Goal: Information Seeking & Learning: Find specific fact

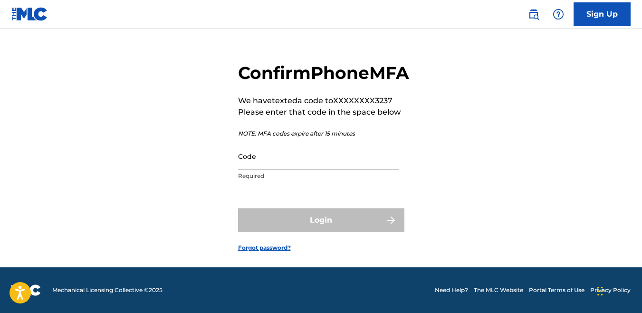
scroll to position [39, 0]
click at [269, 168] on input "Code" at bounding box center [318, 156] width 161 height 27
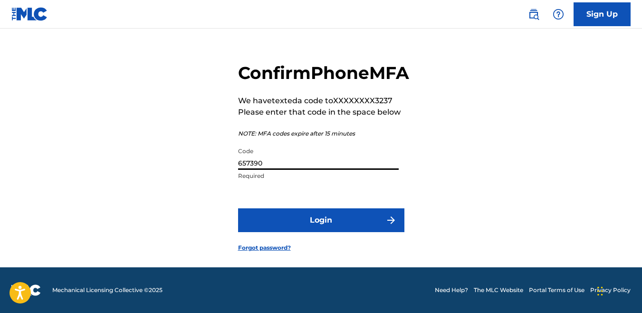
type input "657390"
click at [238, 208] on button "Login" at bounding box center [321, 220] width 166 height 24
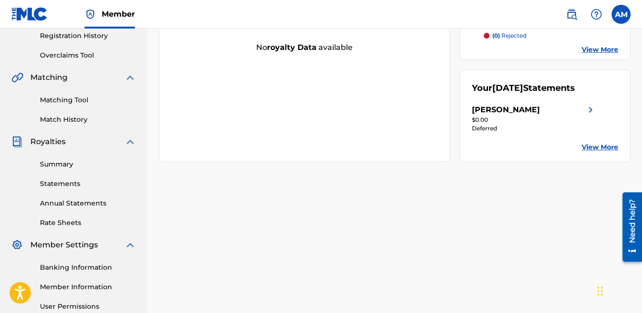
scroll to position [178, 0]
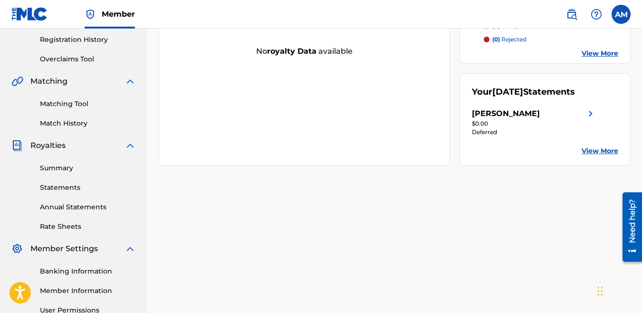
click at [53, 103] on link "Matching Tool" at bounding box center [88, 104] width 96 height 10
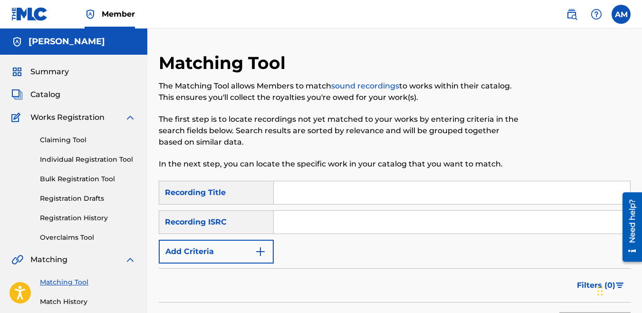
click at [326, 196] on input "Search Form" at bounding box center [452, 192] width 356 height 23
type input "dont you worry"
click at [237, 225] on div "Recording ISRC" at bounding box center [216, 222] width 115 height 24
click at [233, 238] on div "SearchWithCriteria08d33e34-301b-4b6a-a4bb-d23010fe03e7 Recording Title dont you…" at bounding box center [395, 222] width 472 height 83
click at [223, 246] on button "Add Criteria" at bounding box center [216, 251] width 115 height 24
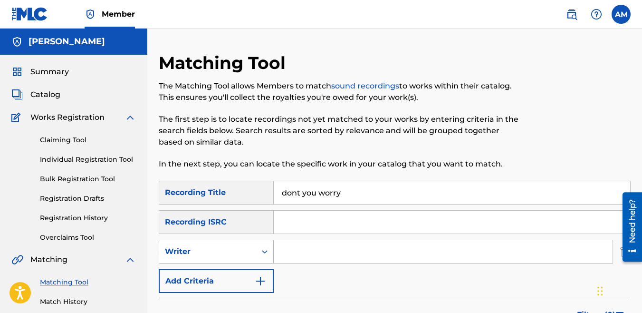
click at [226, 257] on div "Writer" at bounding box center [208, 251] width 86 height 11
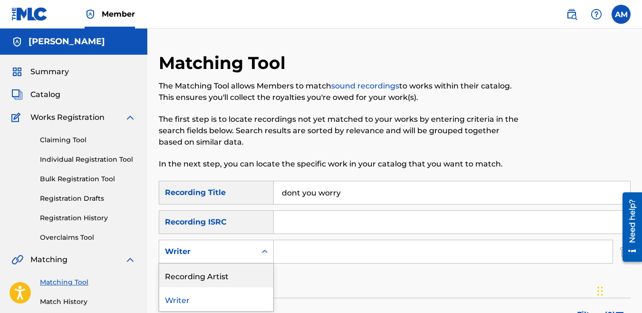
click at [217, 274] on div "Recording Artist" at bounding box center [216, 275] width 114 height 24
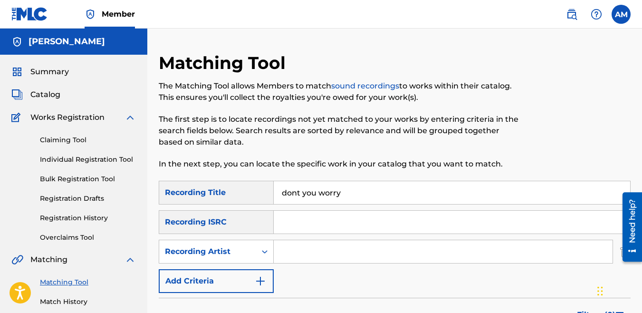
click at [339, 240] on input "Search Form" at bounding box center [443, 251] width 339 height 23
type input "Money Made Legit"
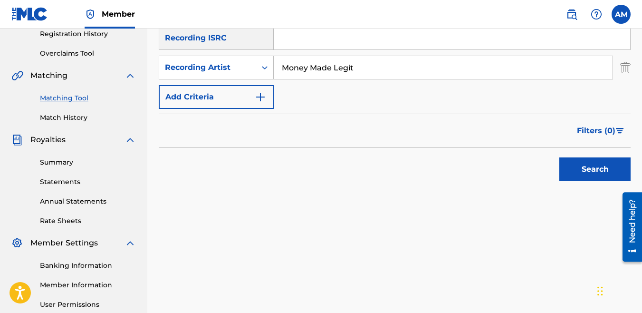
scroll to position [184, 0]
click at [580, 165] on button "Search" at bounding box center [594, 169] width 71 height 24
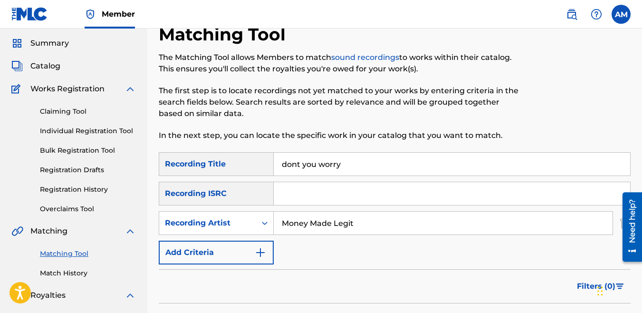
scroll to position [0, 0]
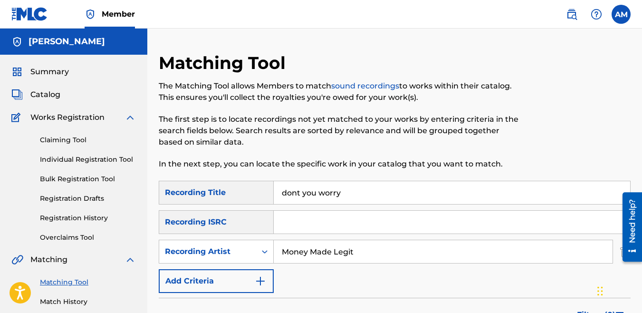
click at [373, 193] on input "dont you worry" at bounding box center [452, 192] width 356 height 23
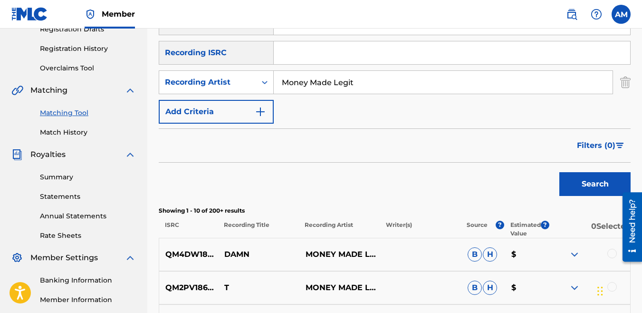
scroll to position [170, 0]
click at [579, 188] on button "Search" at bounding box center [594, 184] width 71 height 24
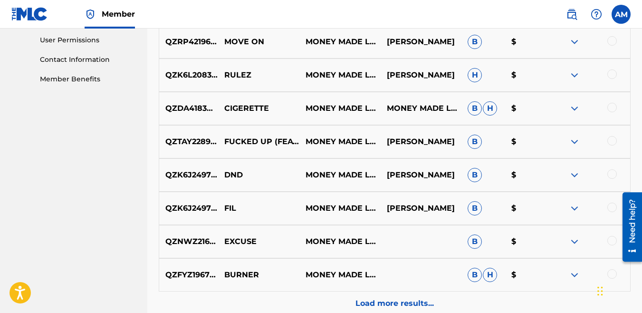
scroll to position [544, 0]
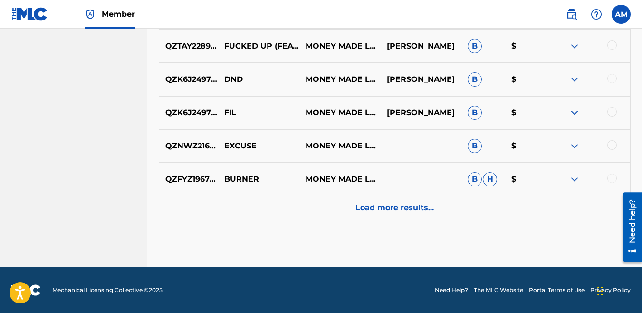
click at [421, 208] on p "Load more results..." at bounding box center [394, 207] width 78 height 11
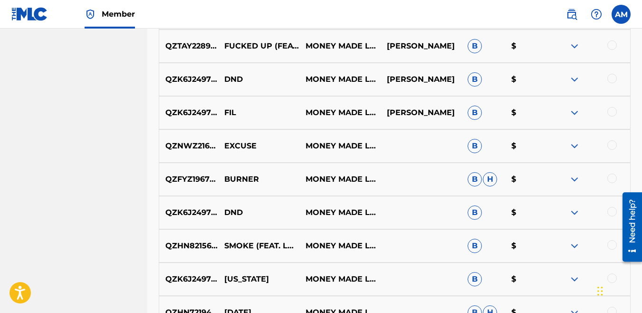
scroll to position [876, 0]
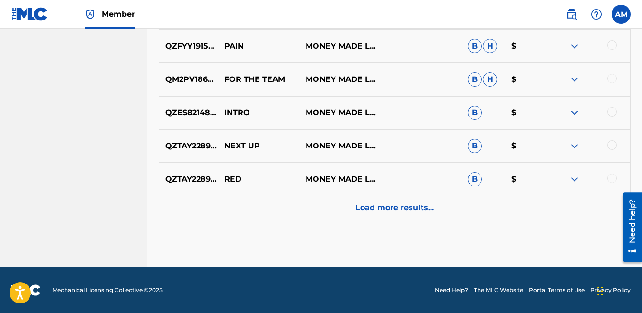
click at [417, 195] on div "QZTAY2289061 RED MONEY MADE LEGIT B $" at bounding box center [395, 178] width 472 height 33
click at [417, 202] on p "Load more results..." at bounding box center [394, 207] width 78 height 11
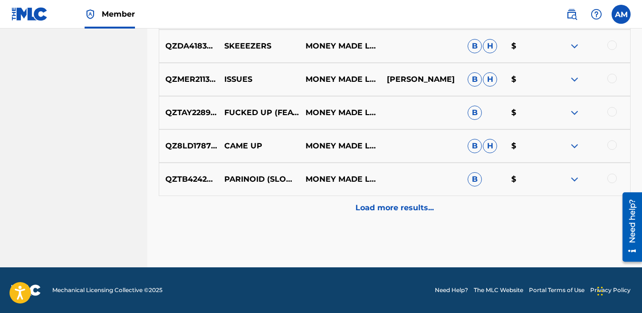
click at [393, 208] on p "Load more results..." at bounding box center [394, 207] width 78 height 11
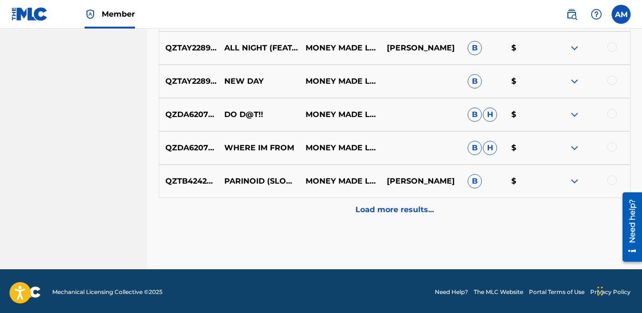
click at [391, 209] on p "Load more results..." at bounding box center [394, 209] width 78 height 11
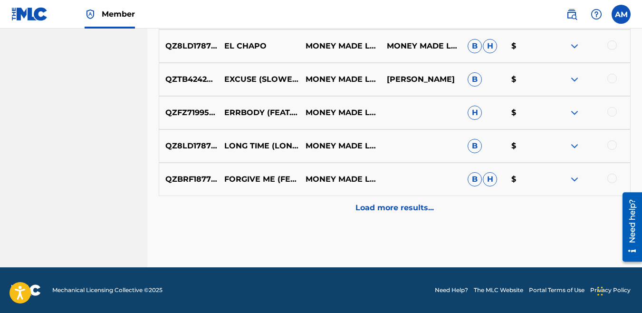
click at [386, 206] on p "Load more results..." at bounding box center [394, 207] width 78 height 11
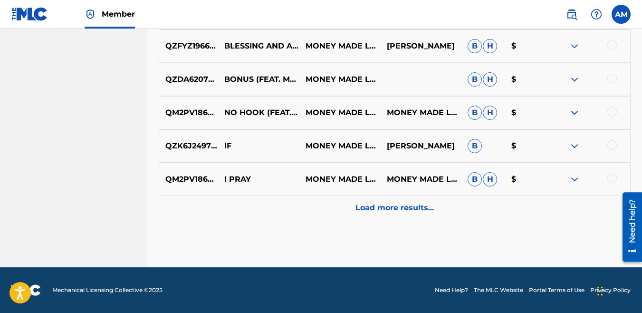
click at [386, 206] on p "Load more results..." at bounding box center [394, 207] width 78 height 11
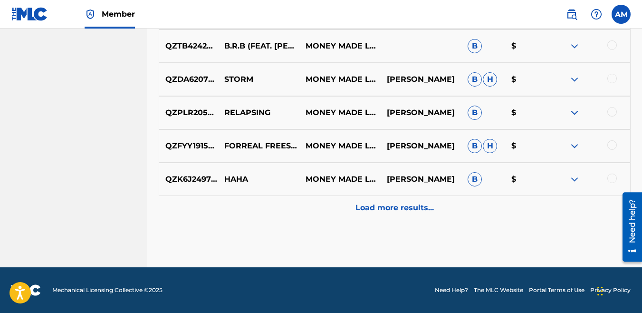
click at [386, 206] on p "Load more results..." at bounding box center [394, 207] width 78 height 11
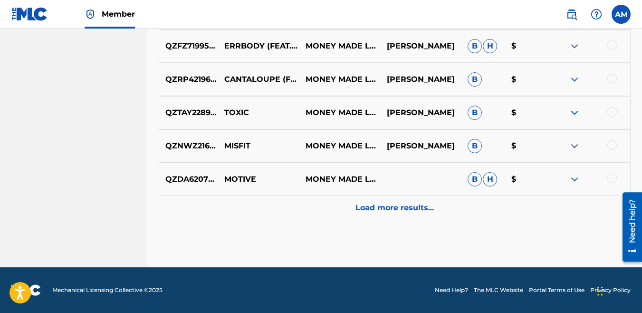
click at [386, 199] on div "Load more results..." at bounding box center [395, 208] width 472 height 24
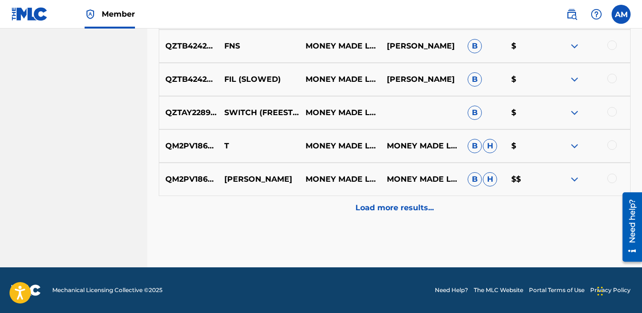
click at [382, 204] on p "Load more results..." at bounding box center [394, 207] width 78 height 11
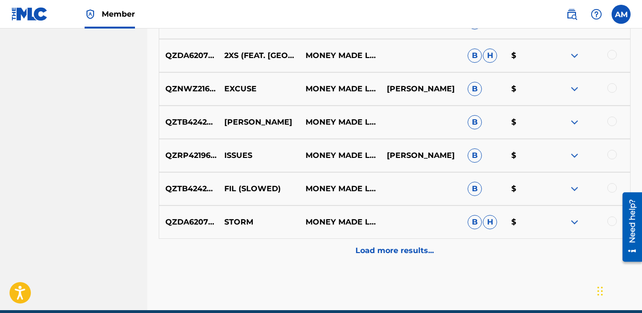
scroll to position [3537, 0]
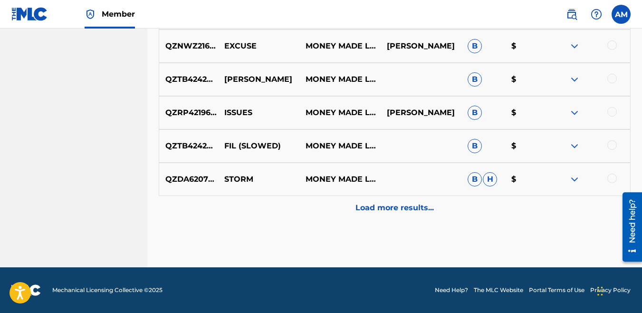
click at [393, 217] on div "Load more results..." at bounding box center [395, 208] width 472 height 24
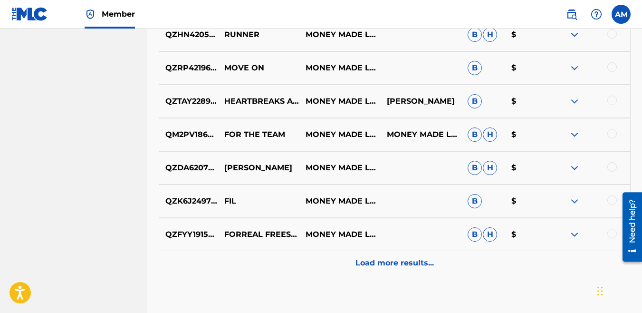
scroll to position [3869, 0]
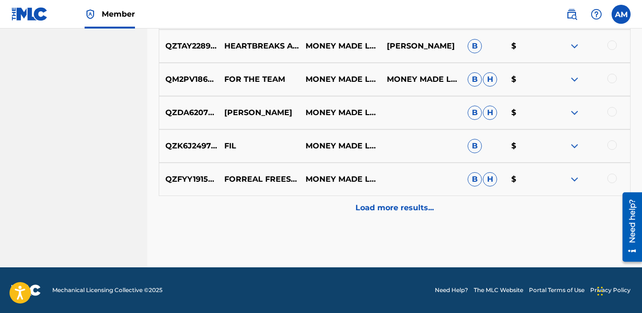
click at [393, 210] on p "Load more results..." at bounding box center [394, 207] width 78 height 11
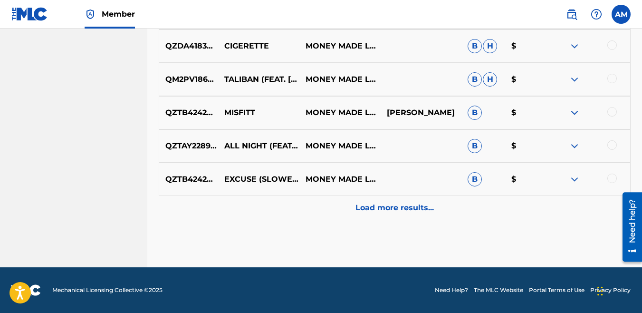
click at [393, 210] on p "Load more results..." at bounding box center [394, 207] width 78 height 11
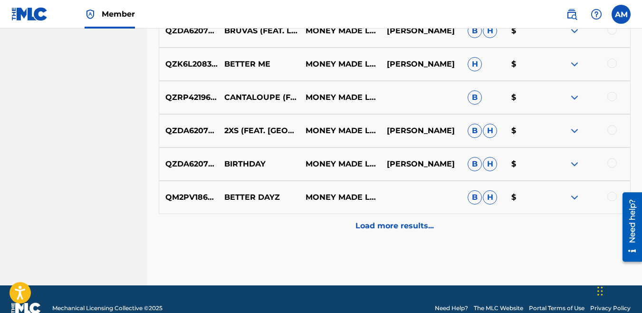
scroll to position [4535, 0]
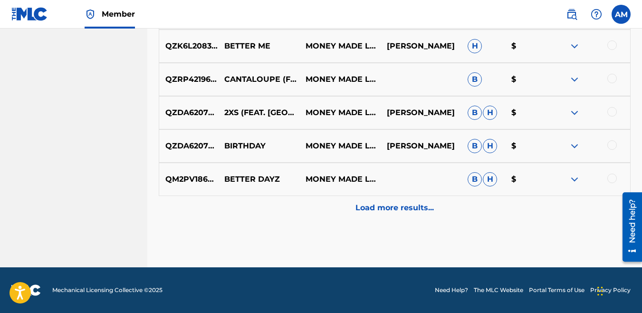
click at [393, 210] on p "Load more results..." at bounding box center [394, 207] width 78 height 11
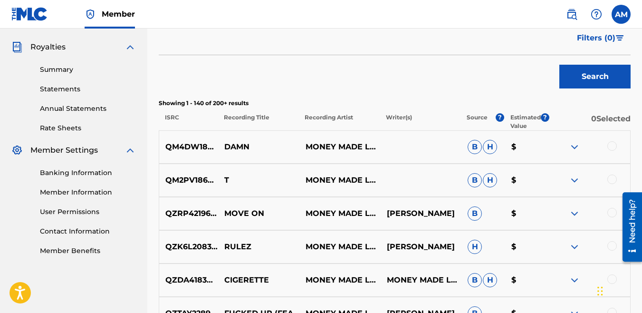
scroll to position [4867, 0]
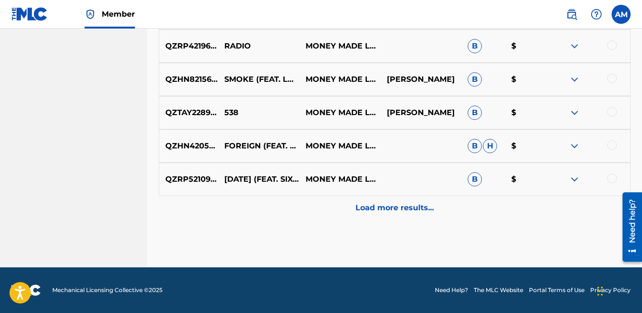
click at [393, 210] on p "Load more results..." at bounding box center [394, 207] width 78 height 11
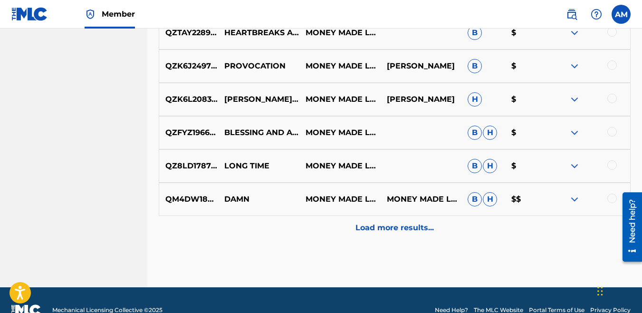
scroll to position [5200, 0]
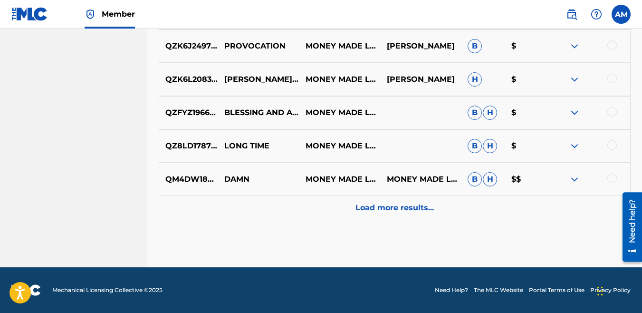
click at [393, 210] on p "Load more results..." at bounding box center [394, 207] width 78 height 11
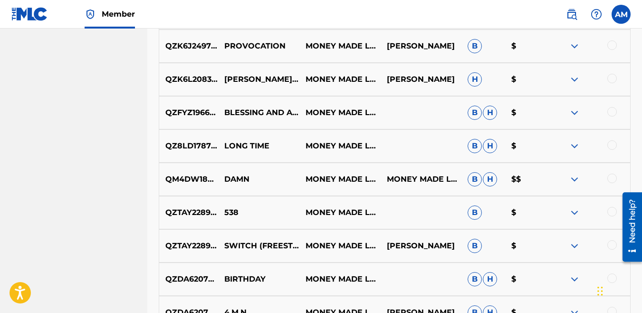
scroll to position [5532, 0]
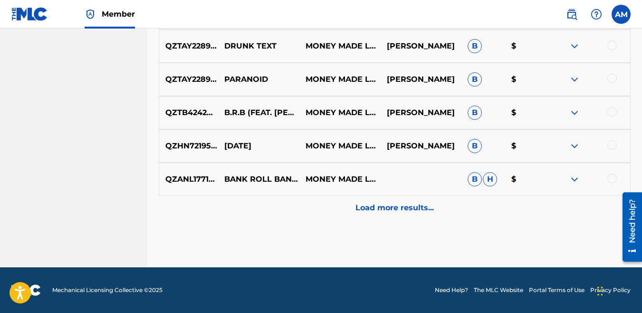
click at [393, 209] on p "Load more results..." at bounding box center [394, 207] width 78 height 11
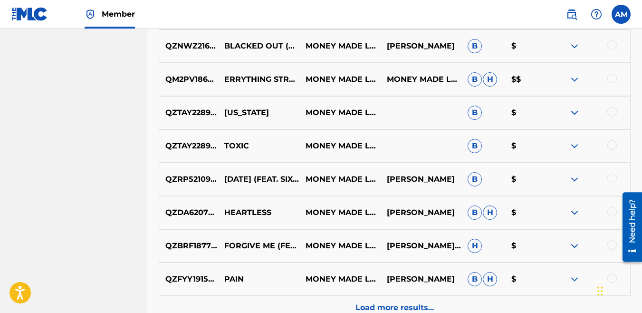
scroll to position [5865, 0]
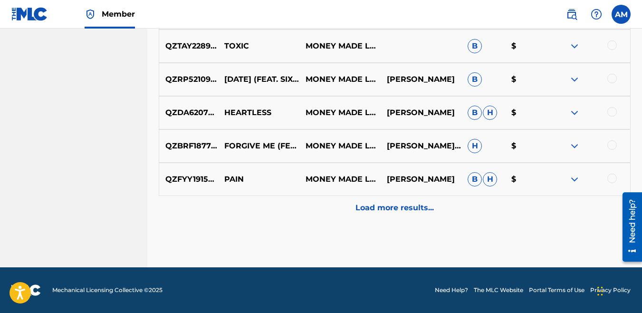
click at [391, 196] on div "Load more results..." at bounding box center [395, 208] width 472 height 24
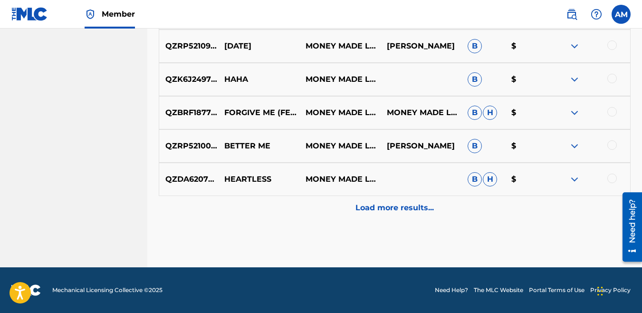
click at [383, 208] on p "Load more results..." at bounding box center [394, 207] width 78 height 11
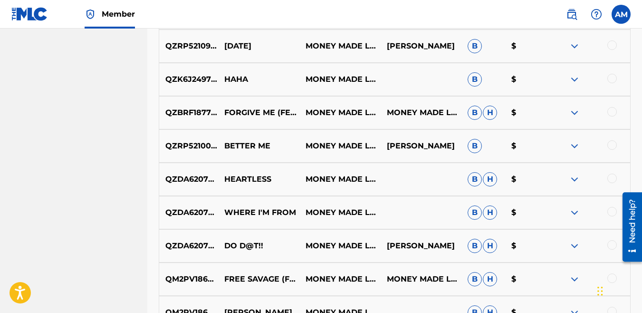
scroll to position [6530, 0]
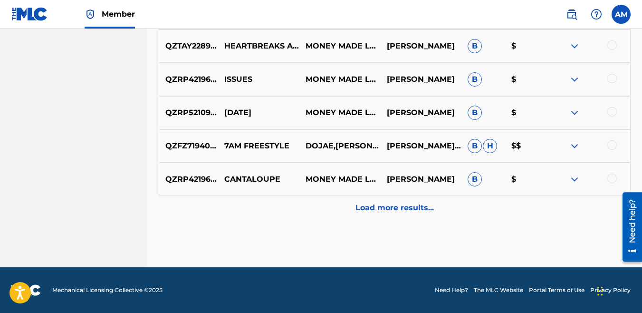
click at [383, 208] on p "Load more results..." at bounding box center [394, 207] width 78 height 11
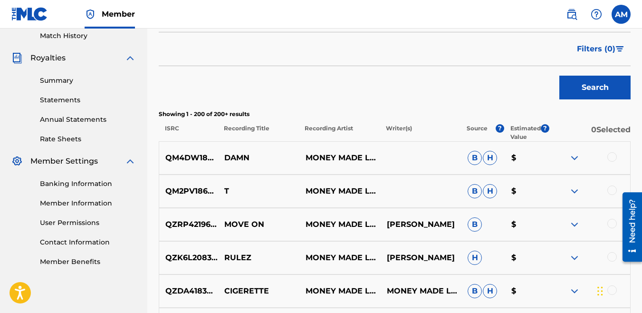
scroll to position [266, 0]
click at [56, 84] on link "Summary" at bounding box center [88, 80] width 96 height 10
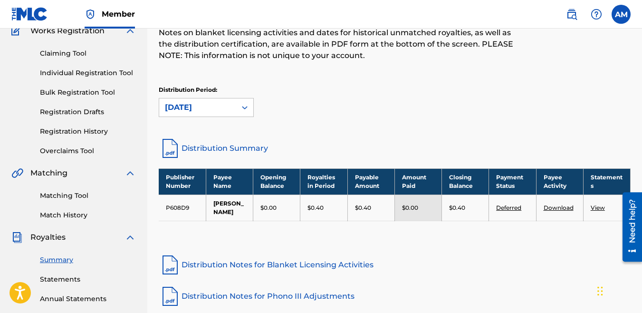
scroll to position [86, 0]
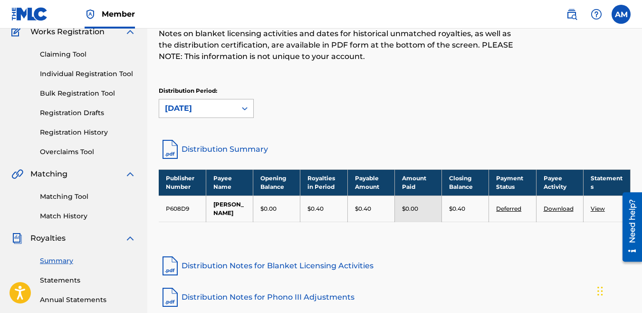
click at [244, 105] on icon at bounding box center [245, 109] width 10 height 10
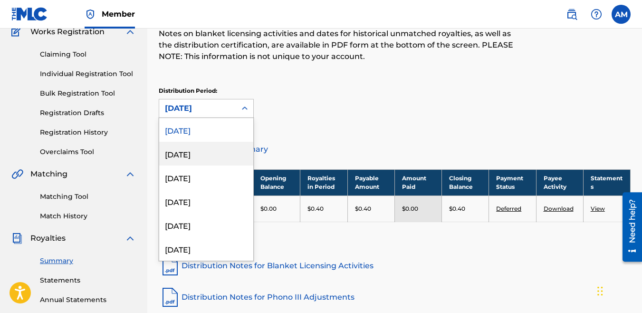
click at [206, 156] on div "[DATE]" at bounding box center [206, 154] width 94 height 24
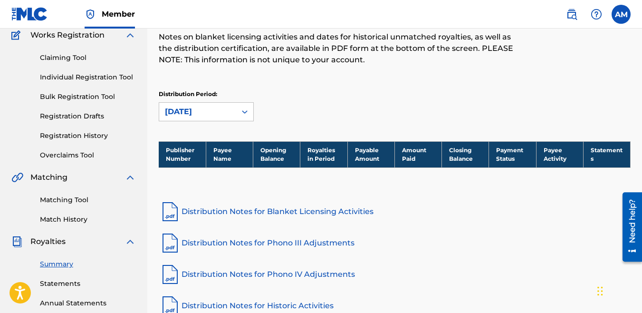
scroll to position [82, 0]
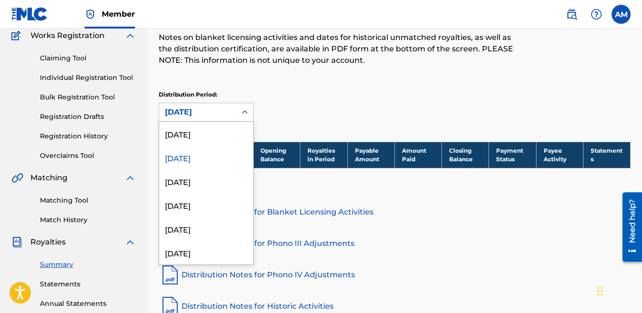
click at [207, 104] on div "[DATE]" at bounding box center [197, 112] width 77 height 18
click at [194, 136] on div "[DATE]" at bounding box center [206, 134] width 94 height 24
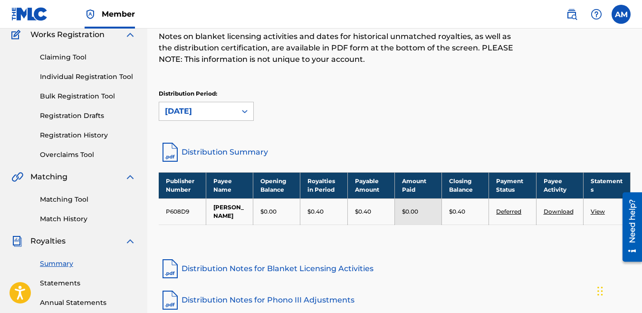
scroll to position [81, 0]
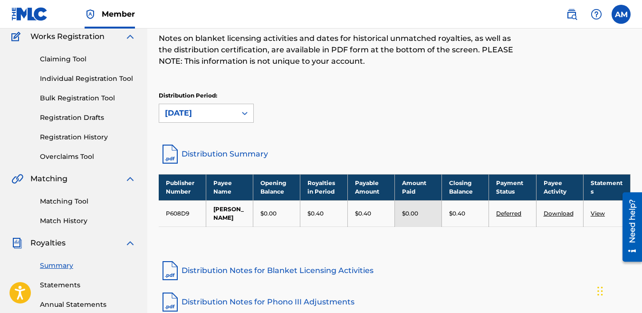
click at [101, 121] on link "Registration Drafts" at bounding box center [88, 118] width 96 height 10
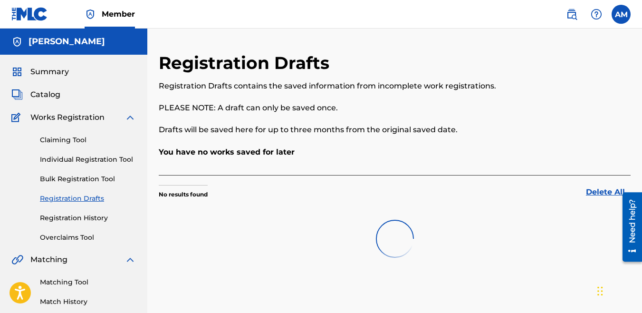
click at [101, 121] on span "Works Registration" at bounding box center [67, 117] width 74 height 11
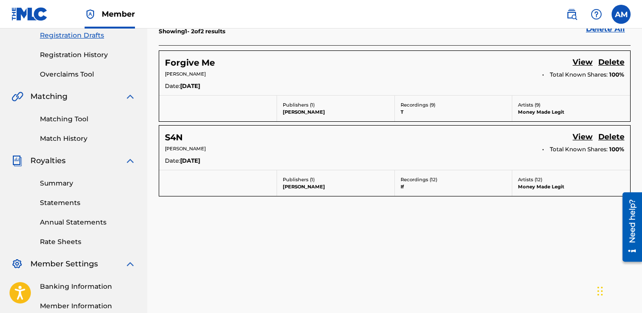
scroll to position [163, 0]
click at [74, 53] on link "Registration History" at bounding box center [88, 54] width 96 height 10
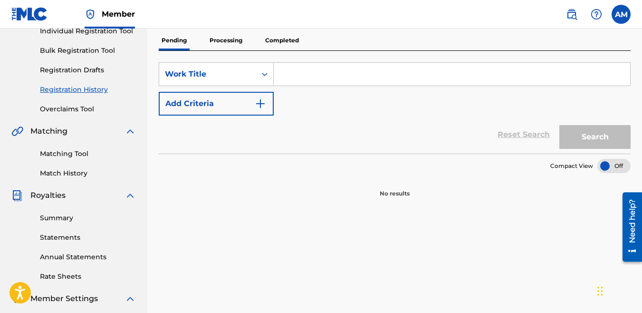
scroll to position [107, 0]
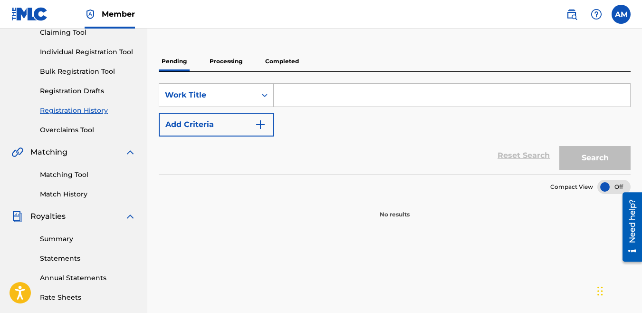
click at [284, 51] on div "Registration History Registration History is a record of new work submissions o…" at bounding box center [395, 82] width 472 height 274
click at [284, 52] on p "Completed" at bounding box center [281, 61] width 39 height 20
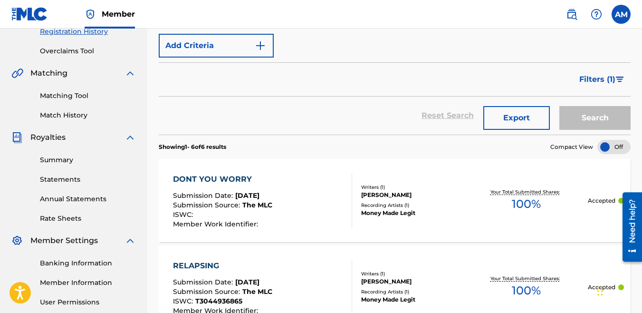
scroll to position [255, 0]
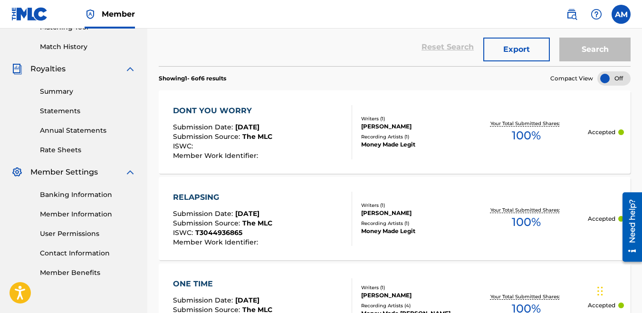
click at [240, 108] on div "DONT YOU WORRY" at bounding box center [222, 110] width 99 height 11
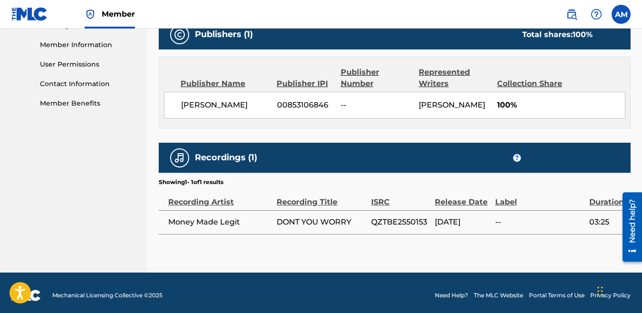
scroll to position [422, 0]
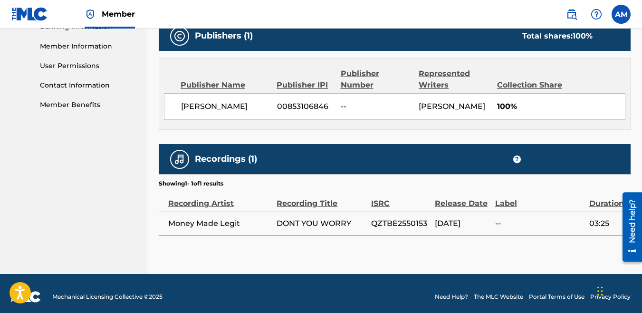
click at [388, 220] on span "QZTBE2550153" at bounding box center [400, 223] width 59 height 11
copy span "QZTBE2550153"
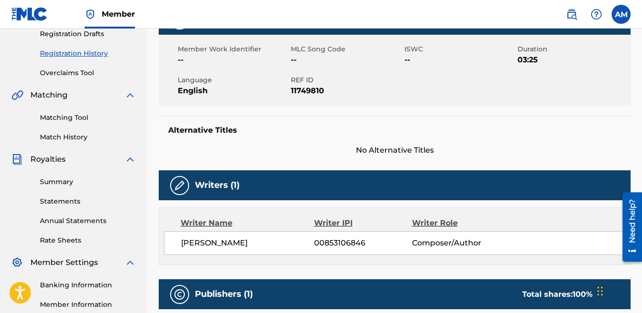
scroll to position [163, 0]
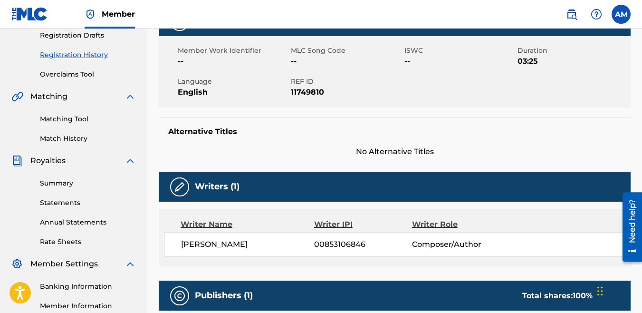
click at [80, 123] on link "Matching Tool" at bounding box center [88, 119] width 96 height 10
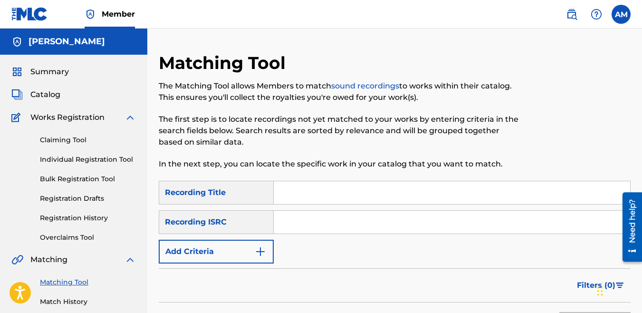
click at [311, 228] on input "Search Form" at bounding box center [452, 221] width 356 height 23
paste input "QZTBE2550153"
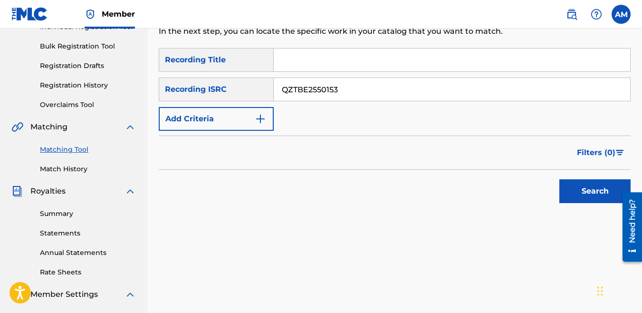
scroll to position [135, 0]
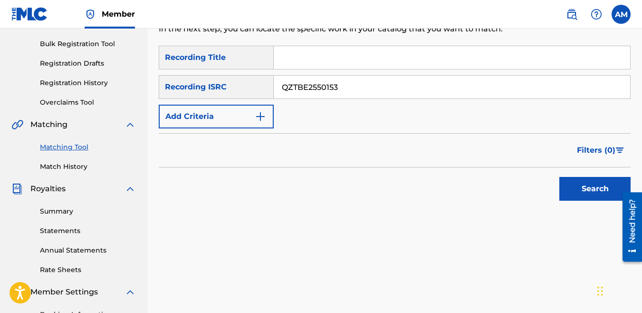
type input "QZTBE2550153"
click at [592, 188] on button "Search" at bounding box center [594, 189] width 71 height 24
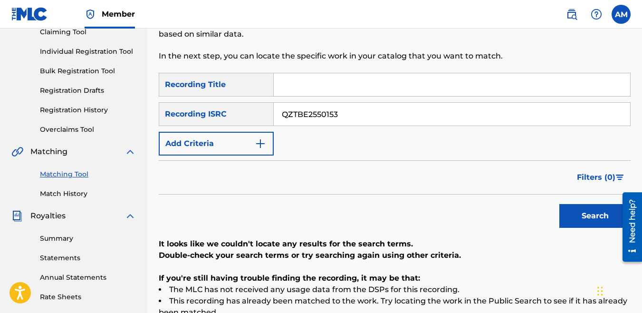
scroll to position [107, 0]
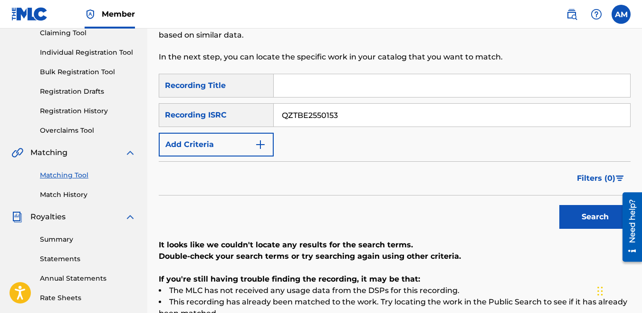
click at [324, 89] on input "Search Form" at bounding box center [452, 85] width 356 height 23
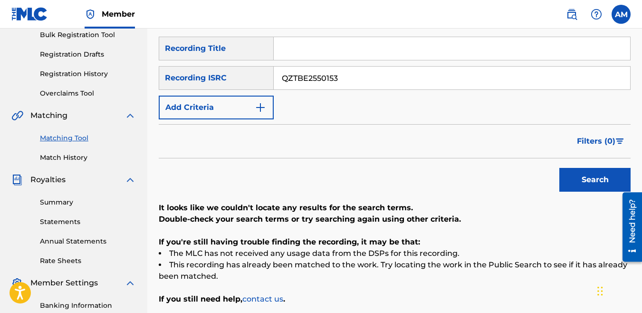
scroll to position [145, 0]
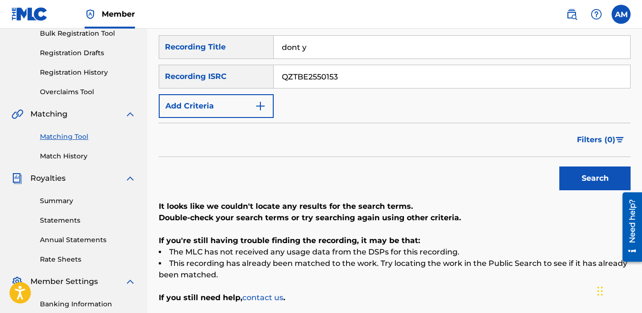
type input "dont you worry"
click at [343, 75] on input "QZTBE2550153" at bounding box center [452, 76] width 356 height 23
click at [559, 166] on button "Search" at bounding box center [594, 178] width 71 height 24
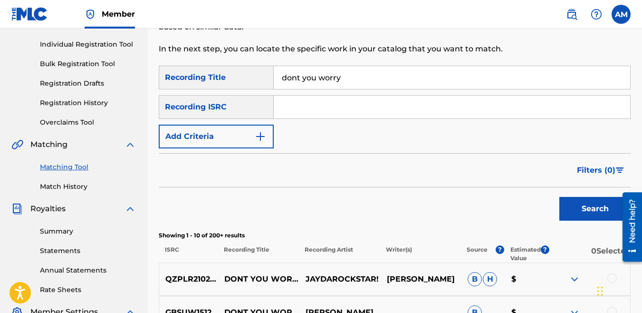
scroll to position [114, 0]
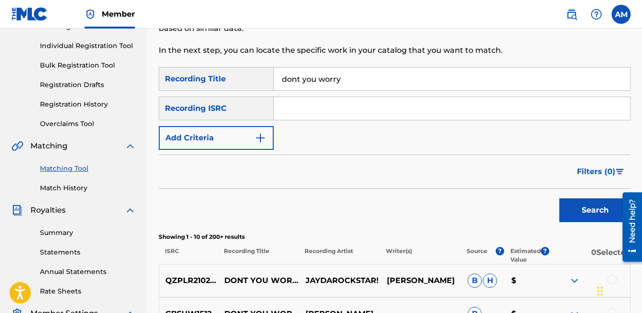
click at [231, 158] on div "Filters ( 0 )" at bounding box center [395, 171] width 472 height 34
click at [231, 145] on button "Add Criteria" at bounding box center [216, 138] width 115 height 24
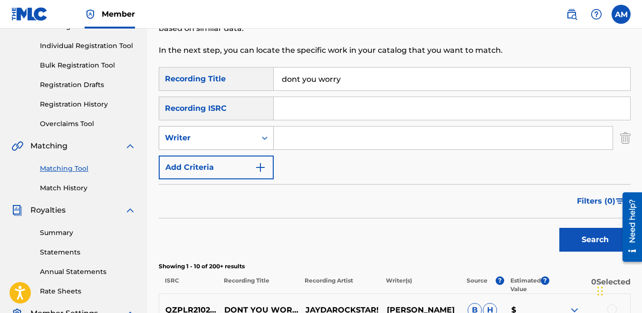
click at [248, 143] on div "Writer" at bounding box center [208, 137] width 86 height 11
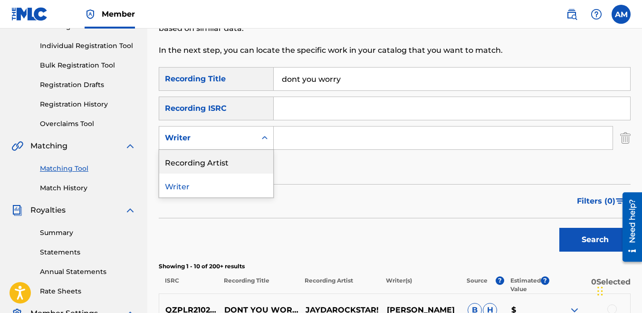
click at [325, 123] on div "SearchWithCriteria08d33e34-301b-4b6a-a4bb-d23010fe03e7 Recording Title dont you…" at bounding box center [395, 123] width 472 height 112
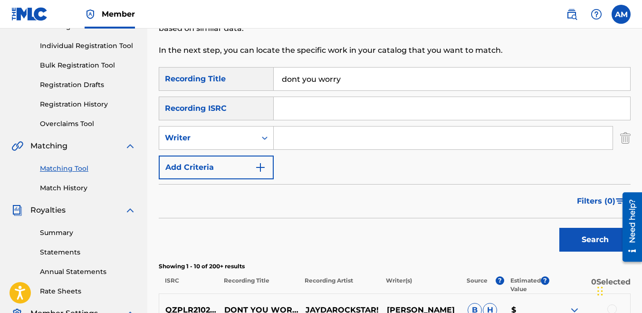
click at [319, 128] on input "Search Form" at bounding box center [443, 137] width 339 height 23
type input "[PERSON_NAME]"
click at [565, 244] on button "Search" at bounding box center [594, 240] width 71 height 24
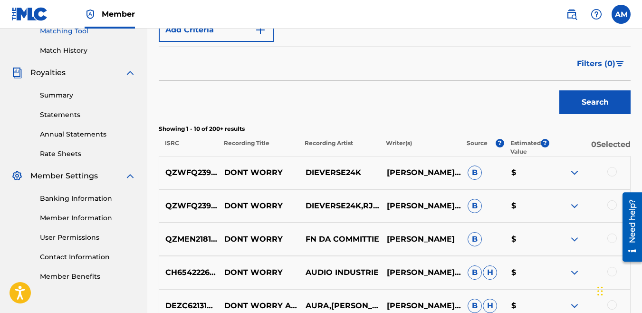
scroll to position [252, 0]
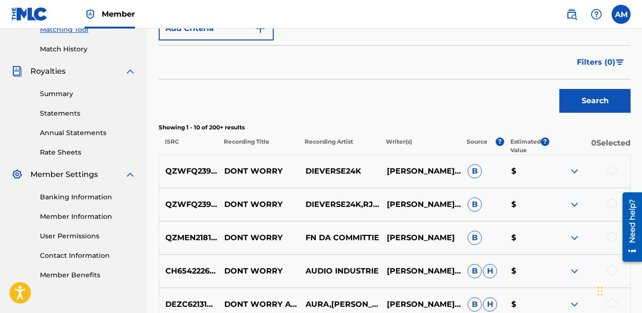
click at [599, 101] on button "Search" at bounding box center [594, 101] width 71 height 24
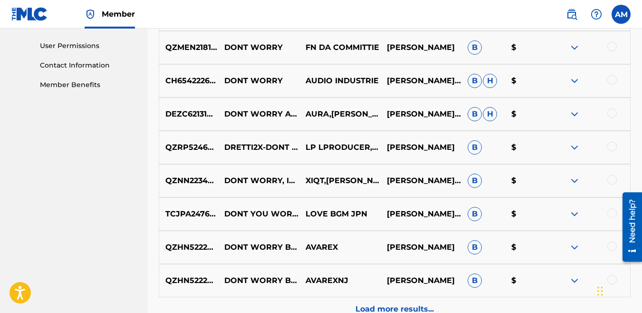
scroll to position [544, 0]
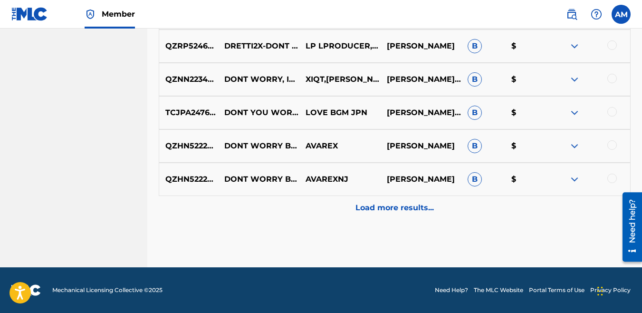
click at [411, 200] on div "Load more results..." at bounding box center [395, 208] width 472 height 24
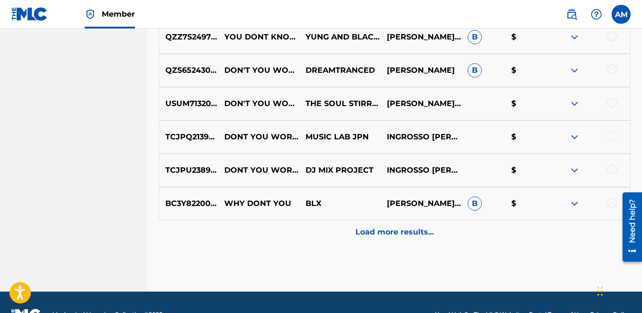
scroll to position [852, 0]
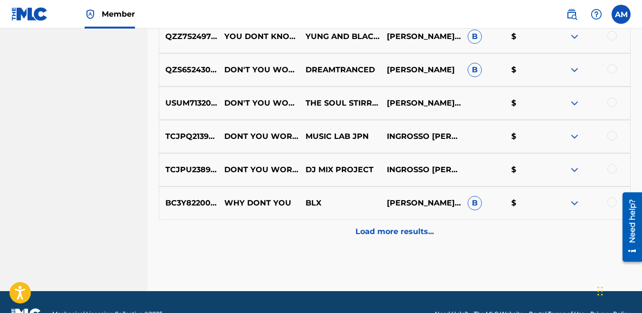
click at [389, 237] on div "Load more results..." at bounding box center [395, 232] width 472 height 24
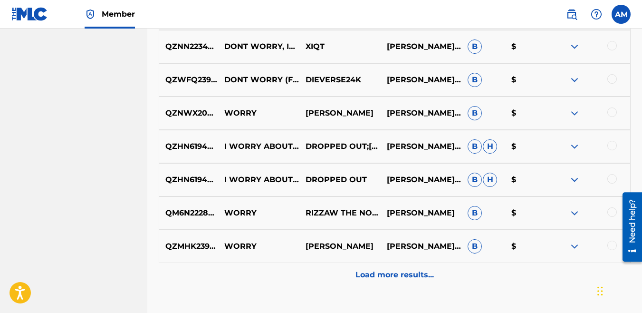
scroll to position [1209, 0]
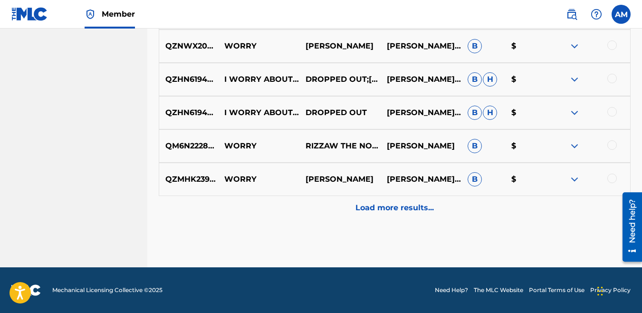
click at [396, 215] on div "Load more results..." at bounding box center [395, 208] width 472 height 24
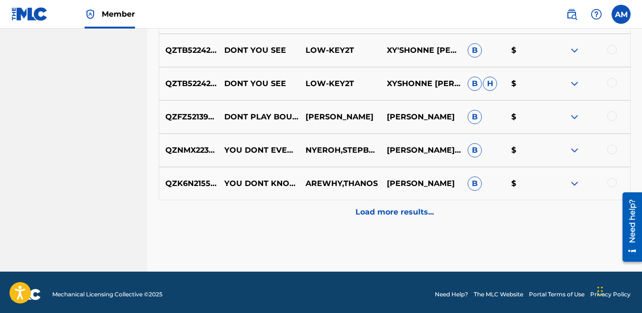
scroll to position [1541, 0]
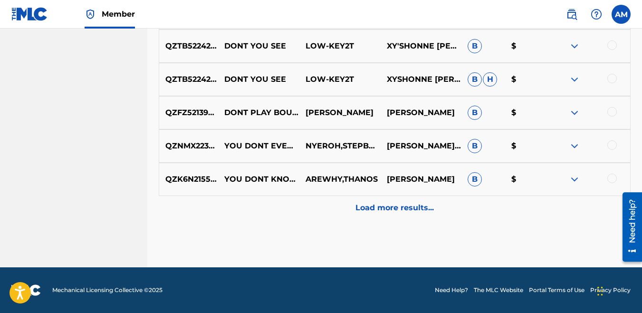
click at [397, 200] on div "Load more results..." at bounding box center [395, 208] width 472 height 24
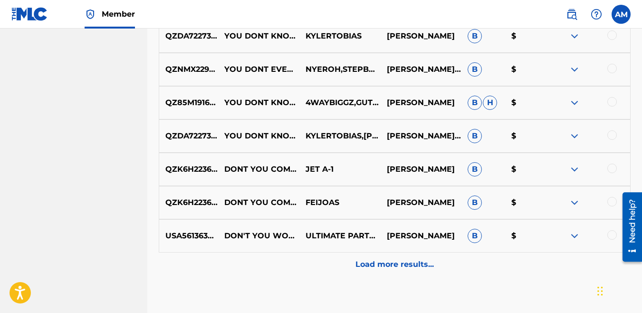
scroll to position [1874, 0]
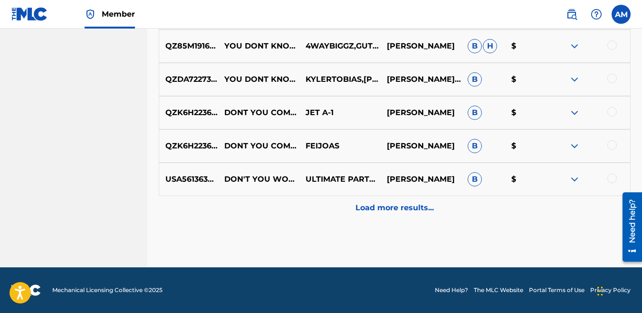
click at [395, 208] on p "Load more results..." at bounding box center [394, 207] width 78 height 11
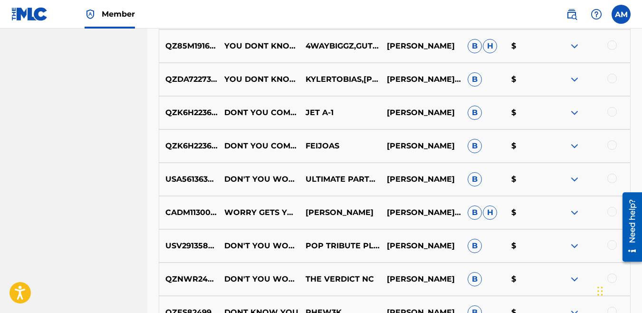
scroll to position [2206, 0]
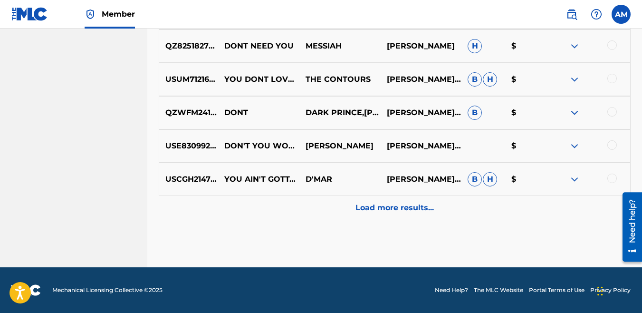
click at [395, 205] on p "Load more results..." at bounding box center [394, 207] width 78 height 11
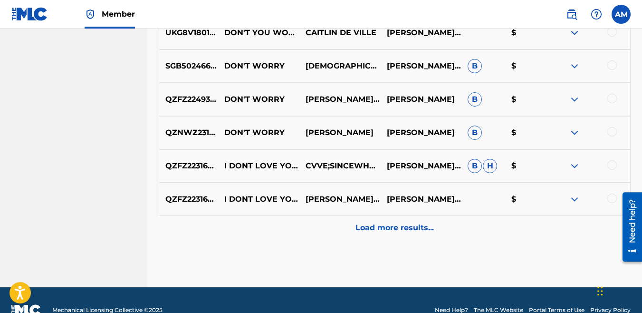
scroll to position [2539, 0]
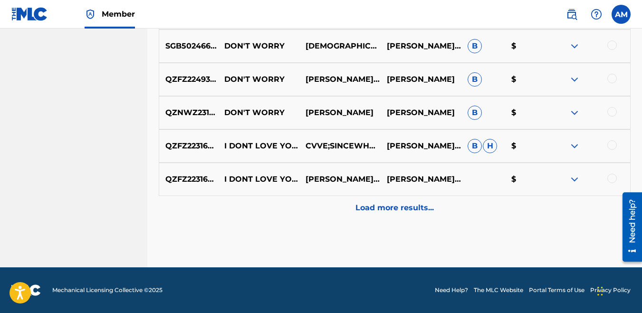
click at [395, 205] on p "Load more results..." at bounding box center [394, 207] width 78 height 11
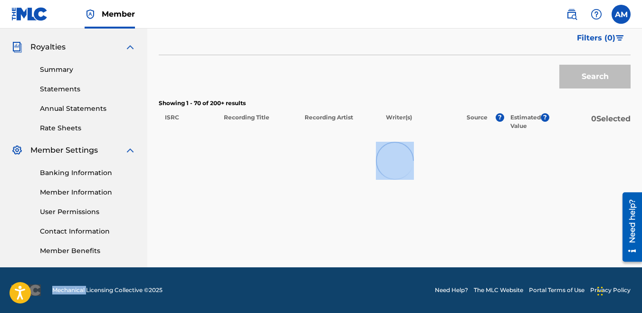
click at [395, 205] on div "Matching Tool The Matching Tool allows Members to match sound recordings to wor…" at bounding box center [395, 21] width 472 height 491
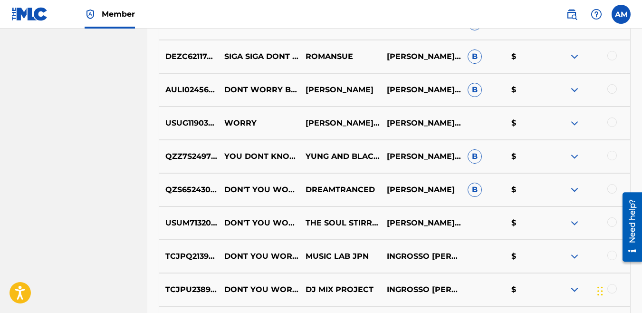
scroll to position [95, 0]
